Goal: Transaction & Acquisition: Purchase product/service

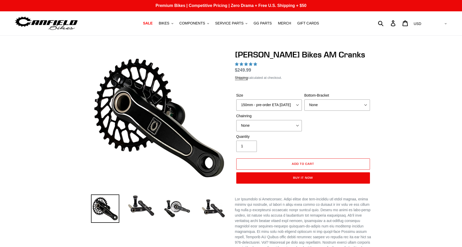
select select "160mm - pre-order ETA [DATE]"
click at [236, 99] on select "150mm - pre-order ETA [DATE] 155mm - pre-order ETA [DATE] 160mm - pre-order ETA…" at bounding box center [269, 104] width 66 height 11
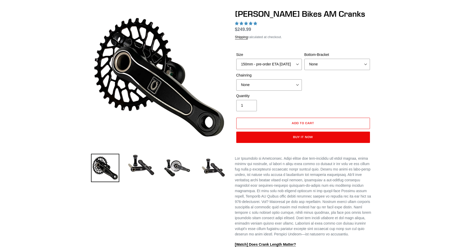
scroll to position [180, 0]
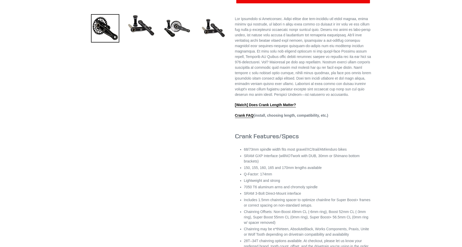
select select "highest-rating"
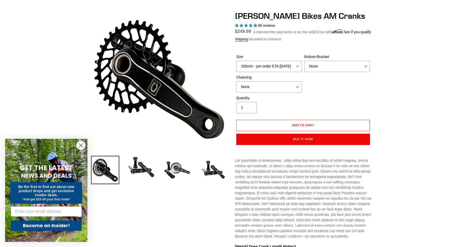
scroll to position [26, 0]
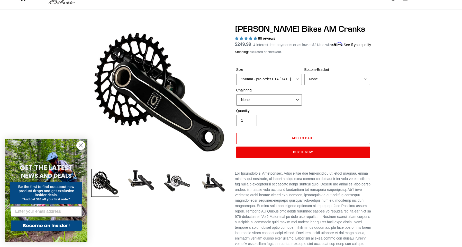
click at [297, 105] on select "None 30t Round (Boost 148) 30t Oval (Boost 148) 32t Round (Boost 148) 32t Oval …" at bounding box center [269, 99] width 66 height 11
select select "30t Round (Boost 148)"
click at [236, 100] on select "None 30t Round (Boost 148) 30t Oval (Boost 148) 32t Round (Boost 148) 32t Oval …" at bounding box center [269, 99] width 66 height 11
click at [365, 85] on select "None BSA Threaded 68/73mm Press Fit PF92" at bounding box center [338, 79] width 66 height 11
select select "BSA Threaded 68/73mm"
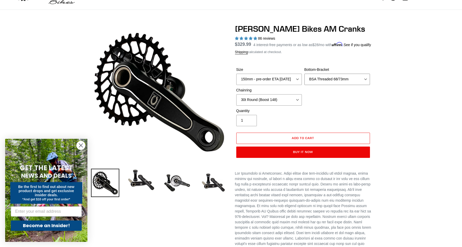
click at [305, 79] on select "None BSA Threaded 68/73mm Press Fit PF92" at bounding box center [338, 79] width 66 height 11
click at [210, 185] on img at bounding box center [213, 182] width 28 height 28
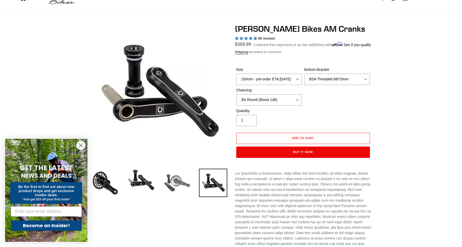
click at [172, 180] on img at bounding box center [177, 182] width 28 height 28
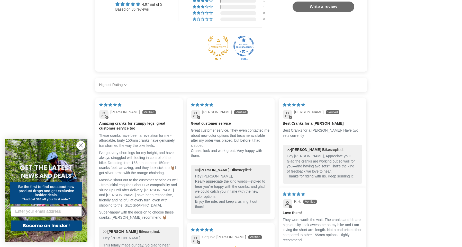
scroll to position [566, 0]
